Goal: Transaction & Acquisition: Obtain resource

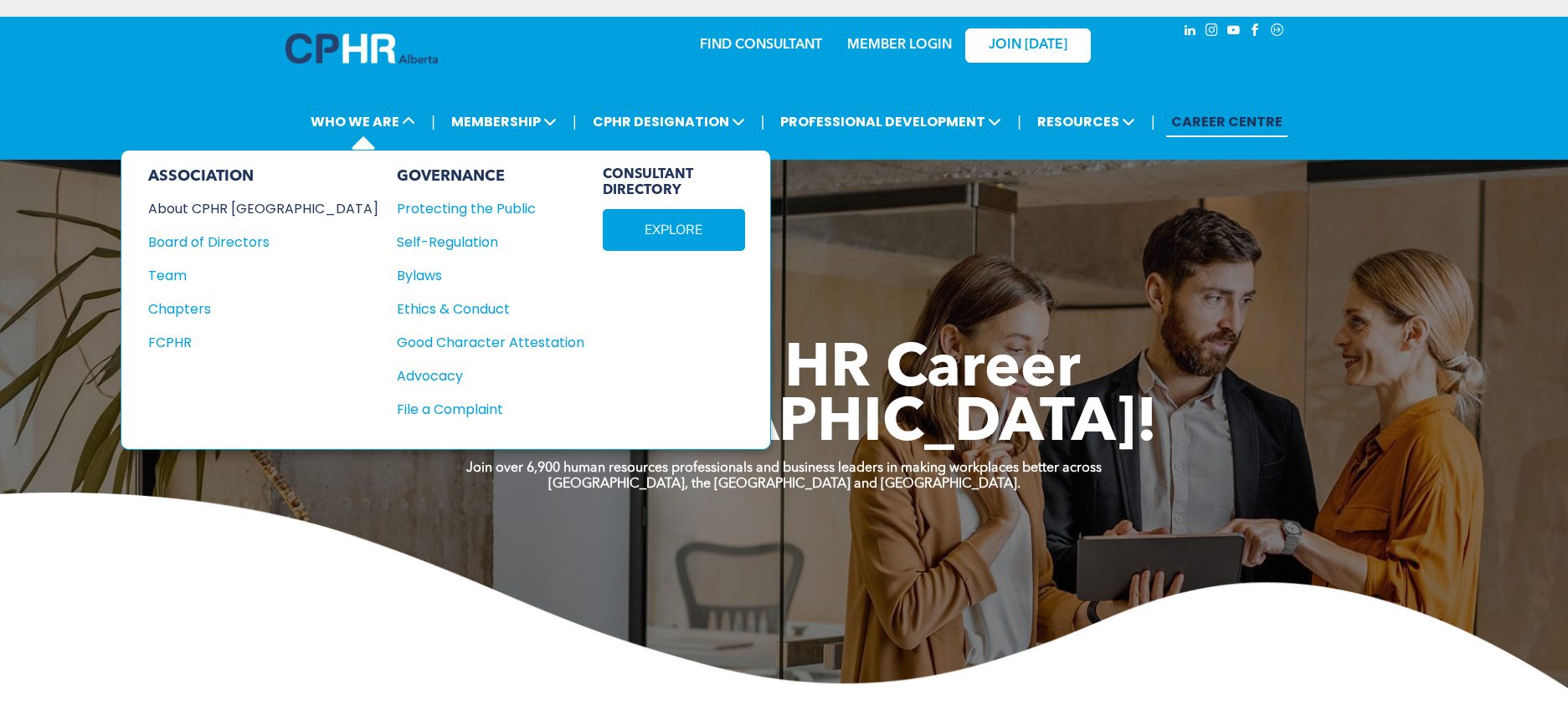
click at [249, 205] on div "About CPHR [GEOGRAPHIC_DATA]" at bounding box center [252, 209] width 207 height 21
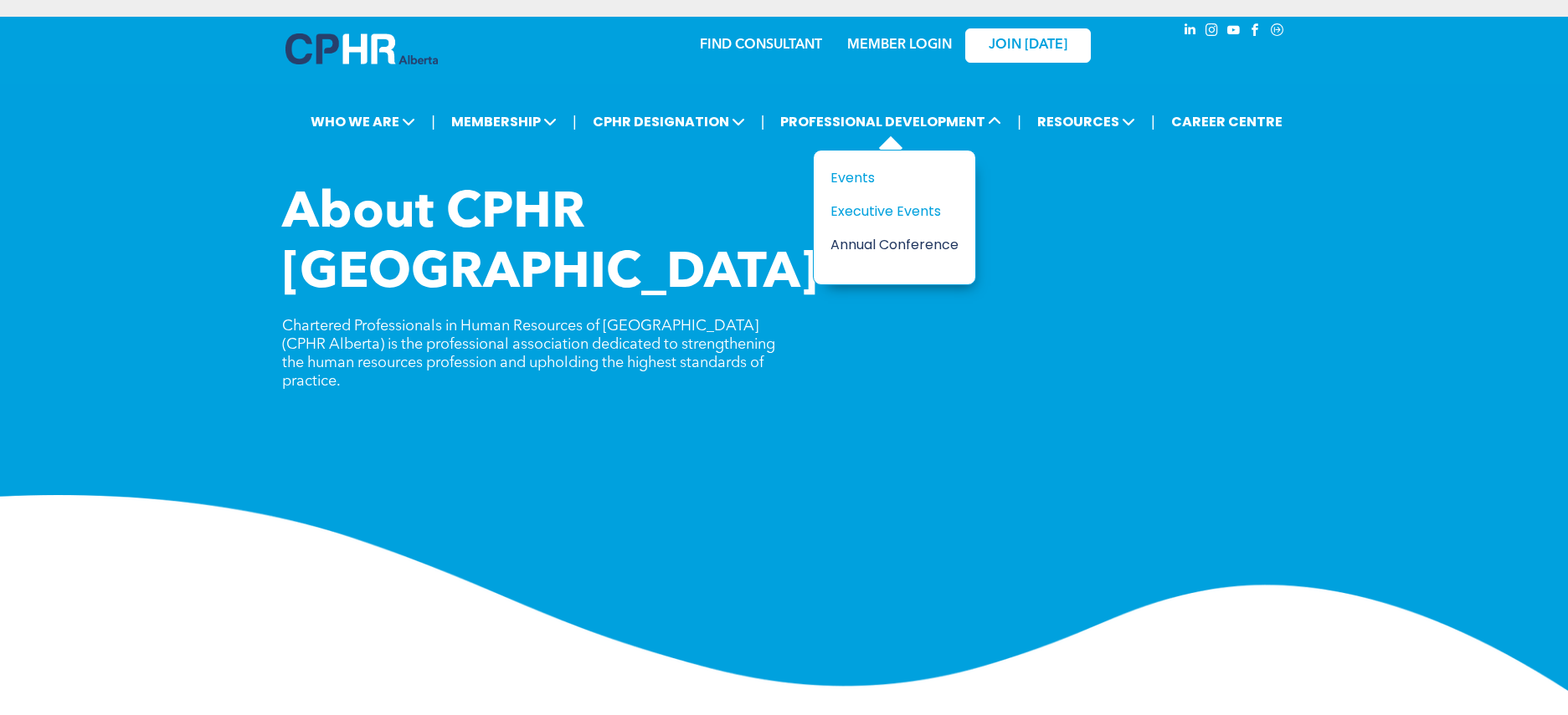
click at [874, 247] on div "Annual Conference" at bounding box center [888, 245] width 115 height 21
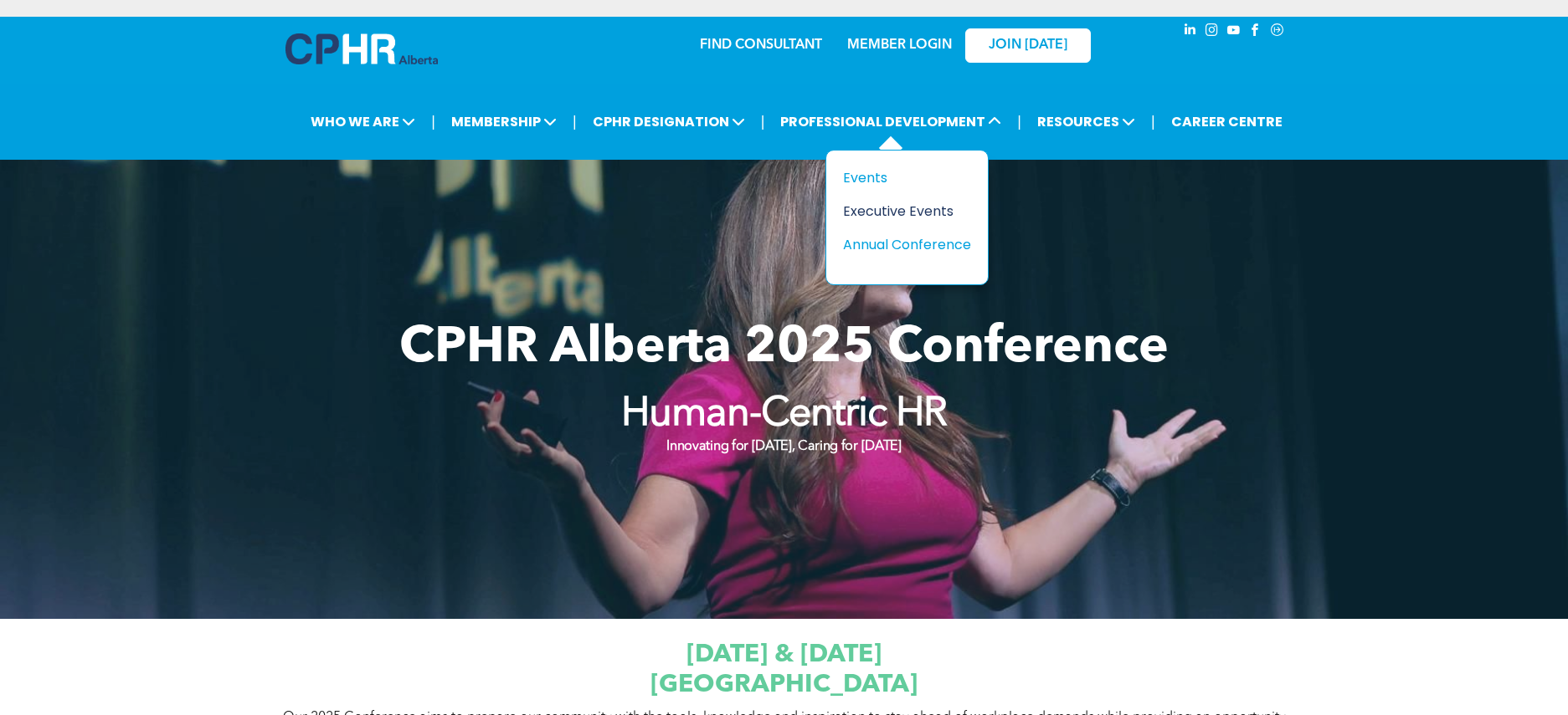
click at [899, 218] on div "Executive Events" at bounding box center [900, 212] width 115 height 21
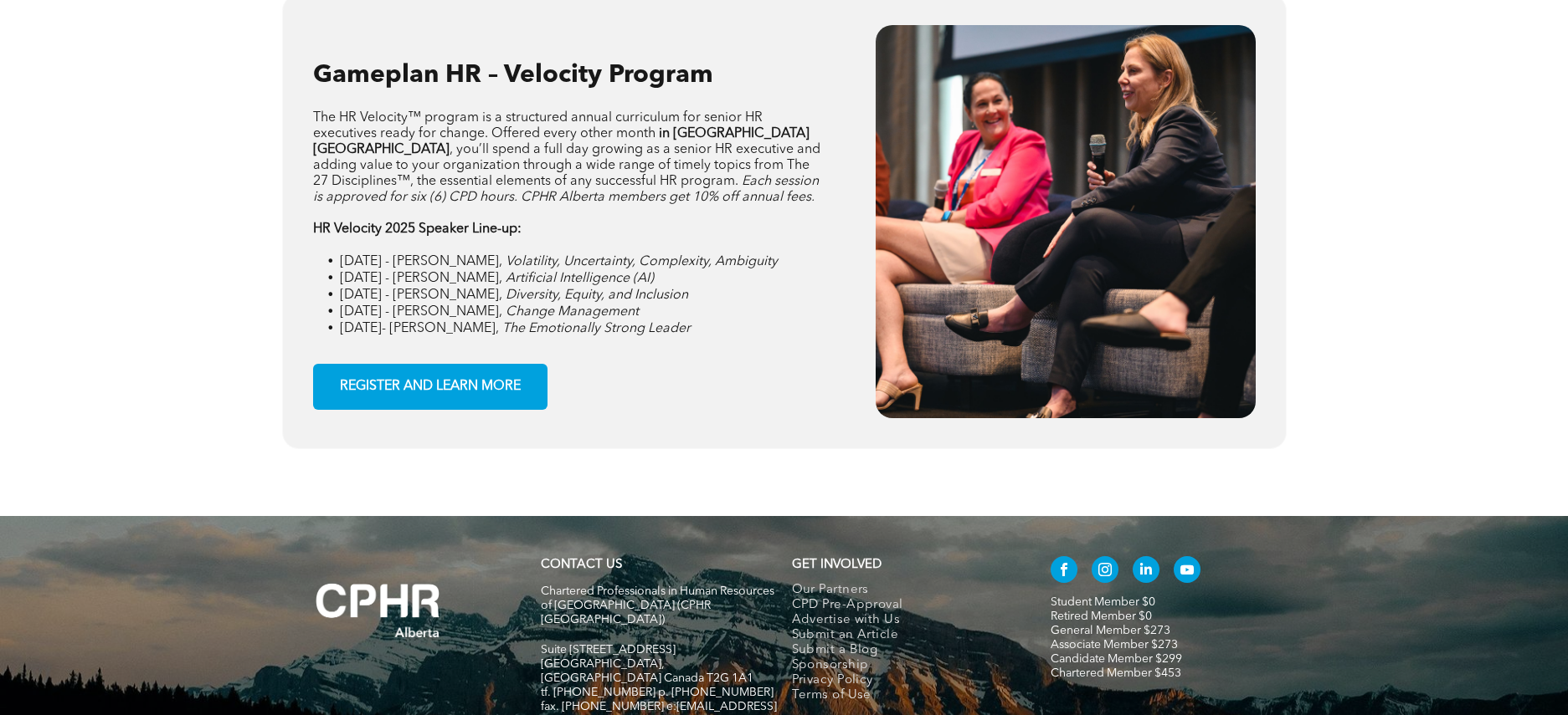
scroll to position [2593, 0]
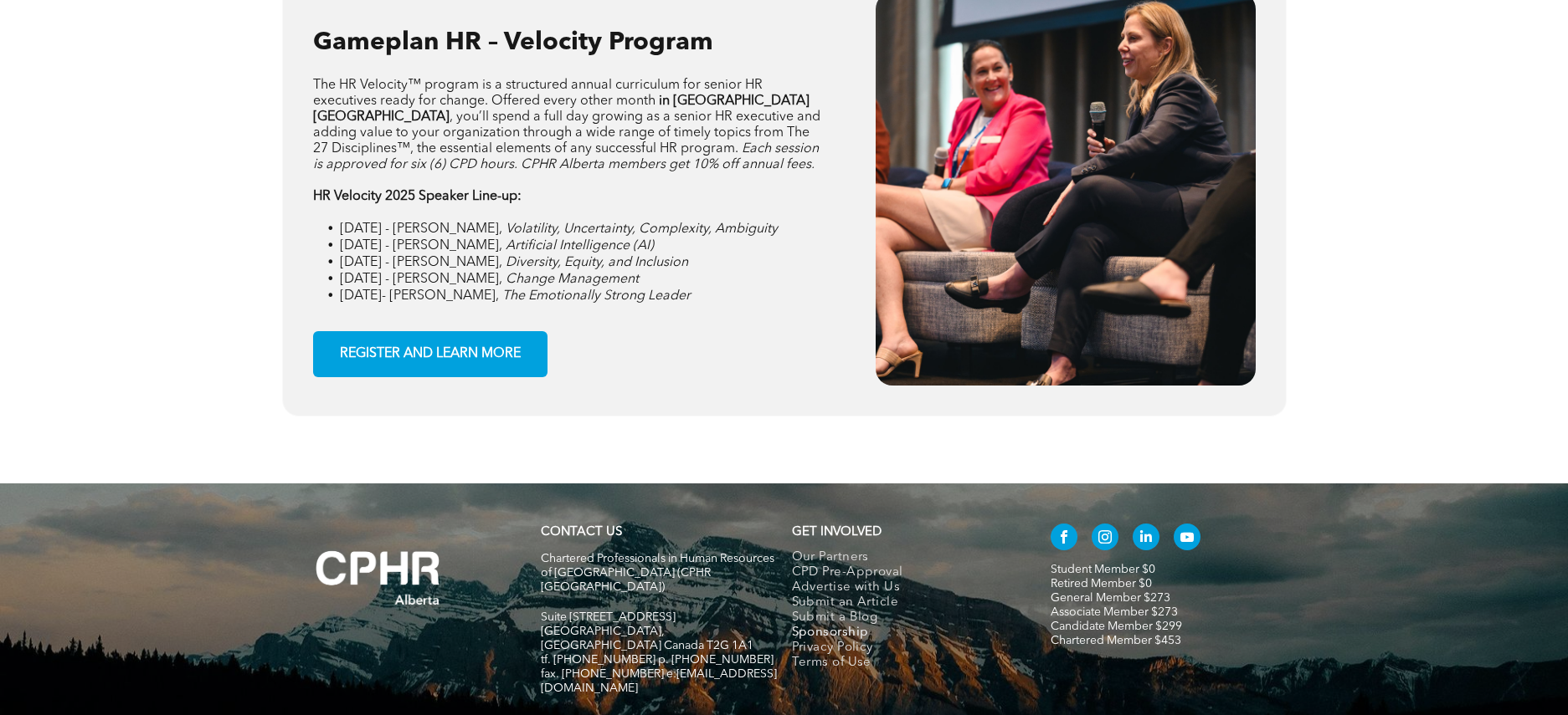
click at [843, 633] on span "Sponsorship" at bounding box center [831, 632] width 77 height 15
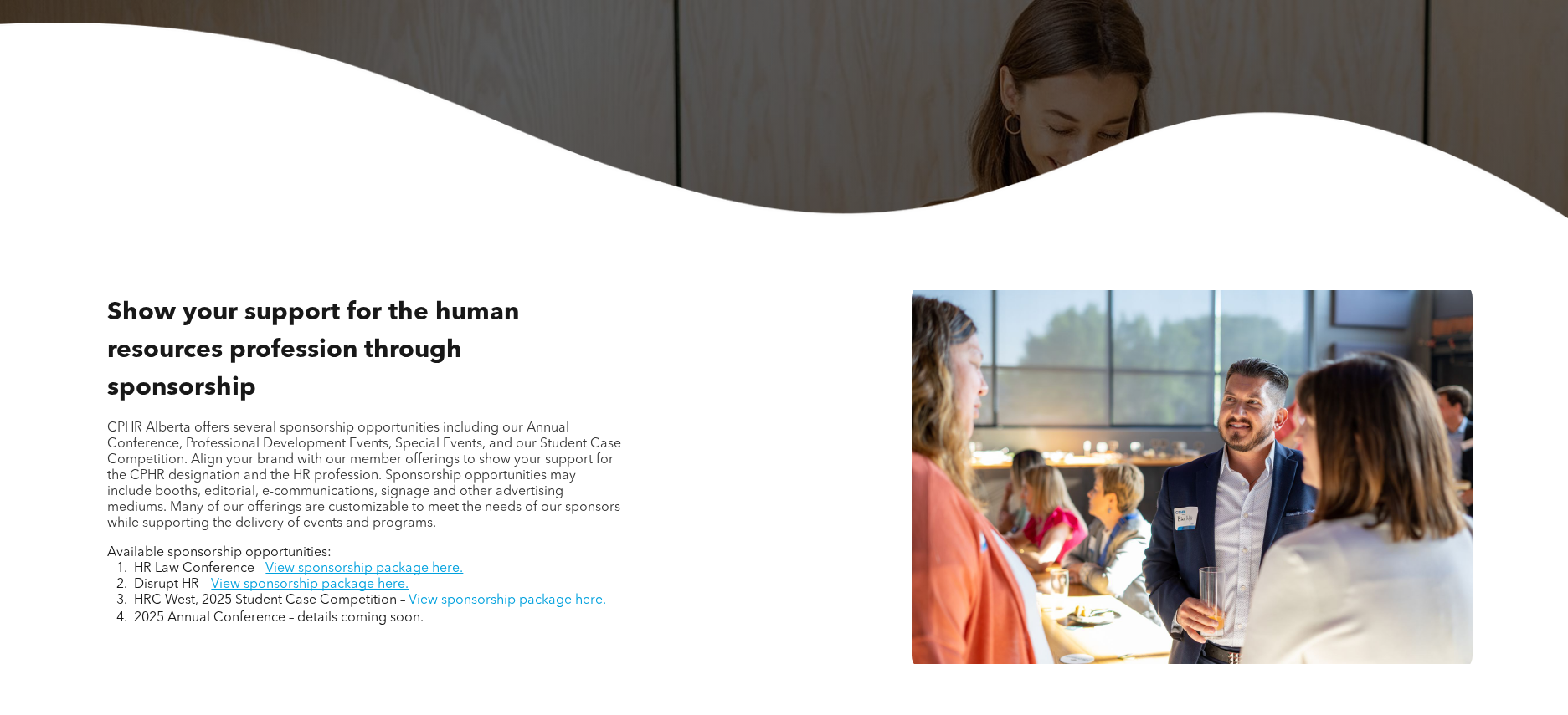
scroll to position [502, 0]
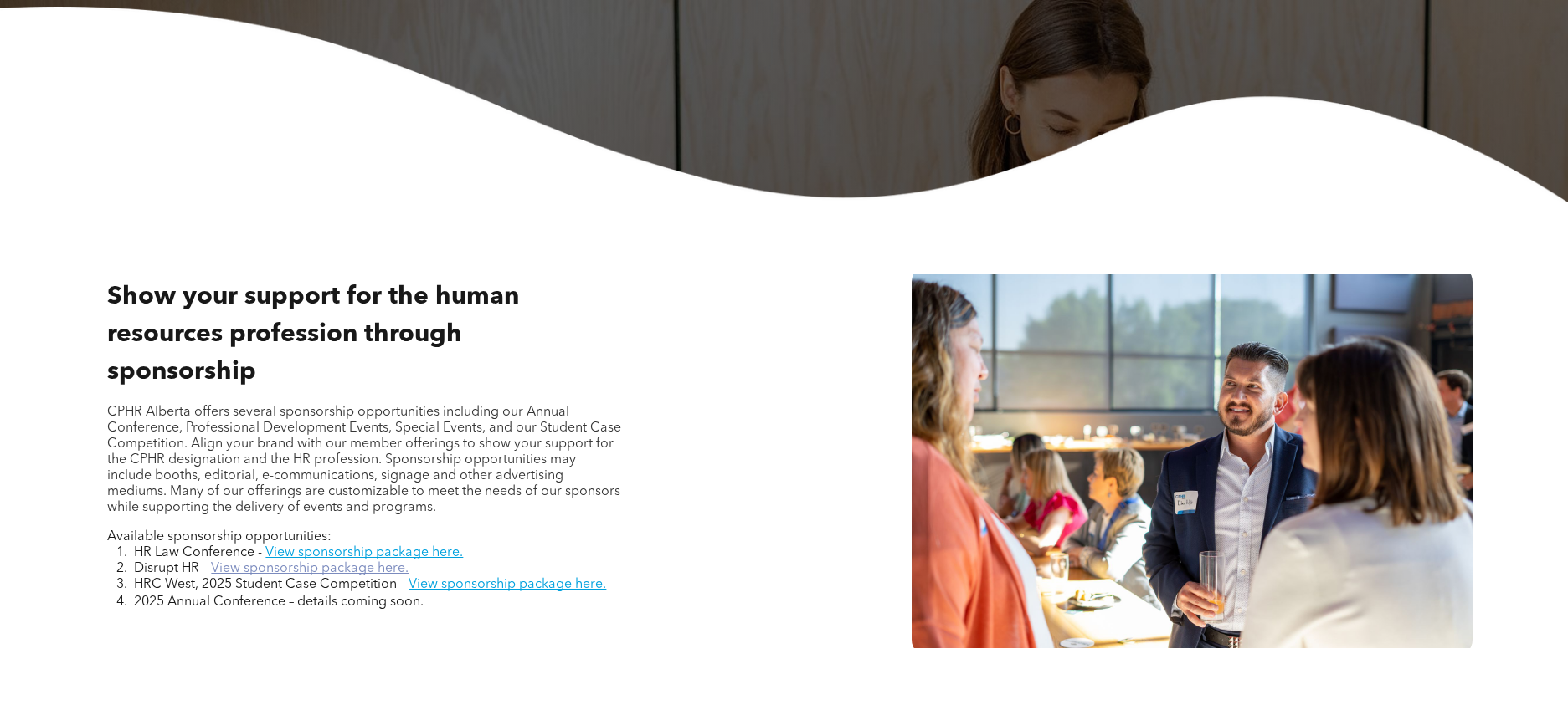
click at [327, 574] on link "View sponsorship package here." at bounding box center [309, 568] width 198 height 13
click at [313, 559] on link "View sponsorship package here." at bounding box center [364, 552] width 198 height 13
